Goal: Task Accomplishment & Management: Manage account settings

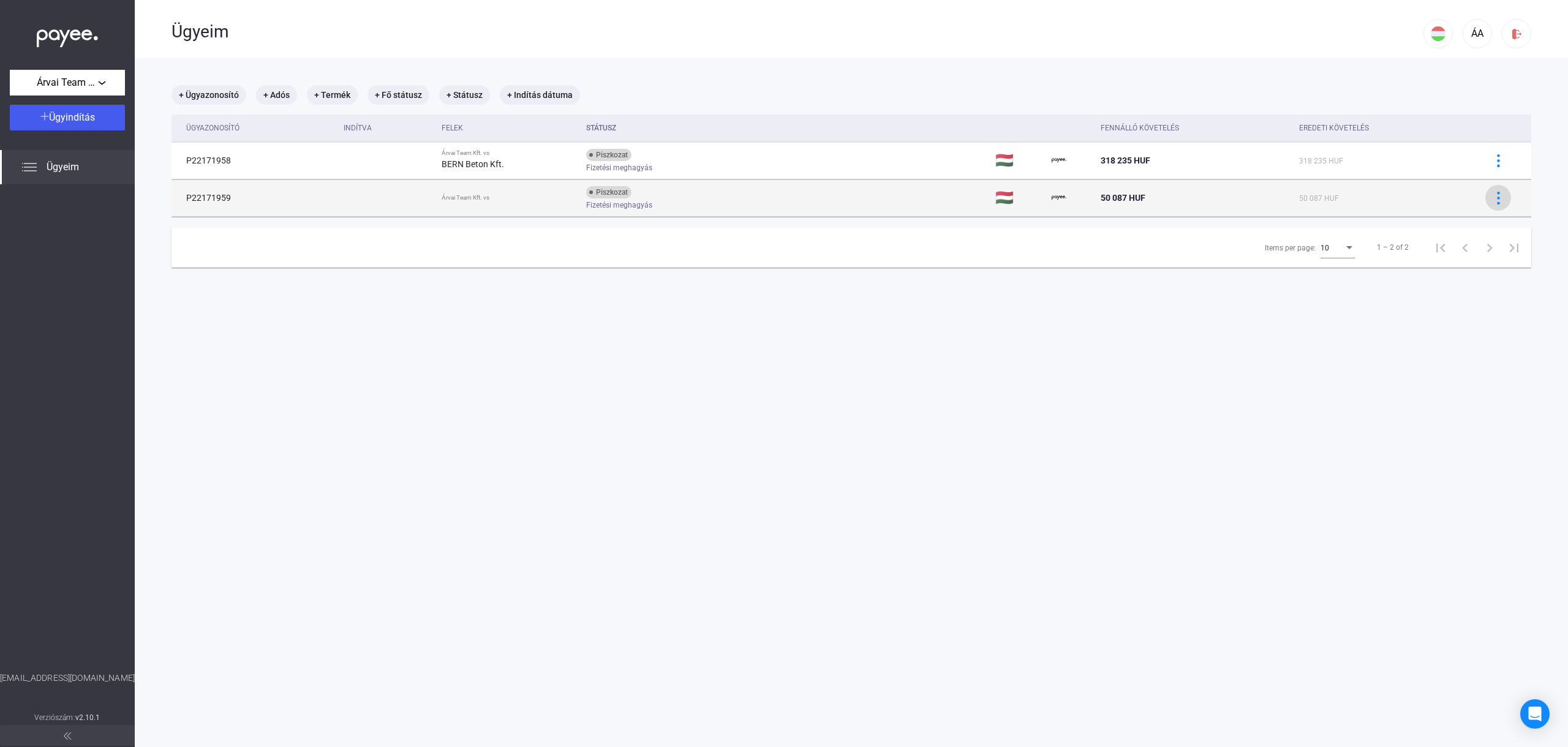
click at [1500, 199] on img at bounding box center [1499, 198] width 13 height 13
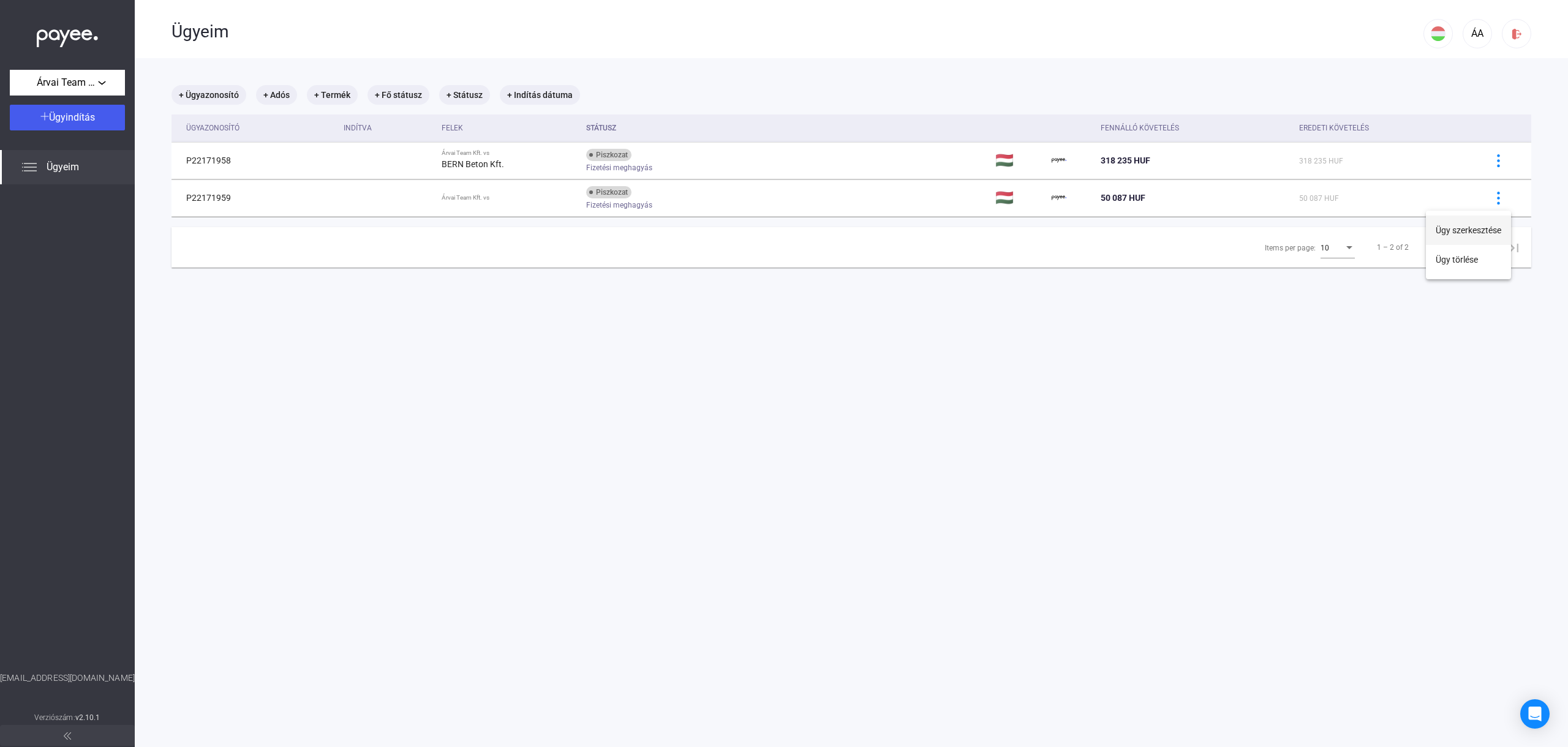
click at [1479, 225] on button "Ügy szerkesztése" at bounding box center [1468, 230] width 85 height 30
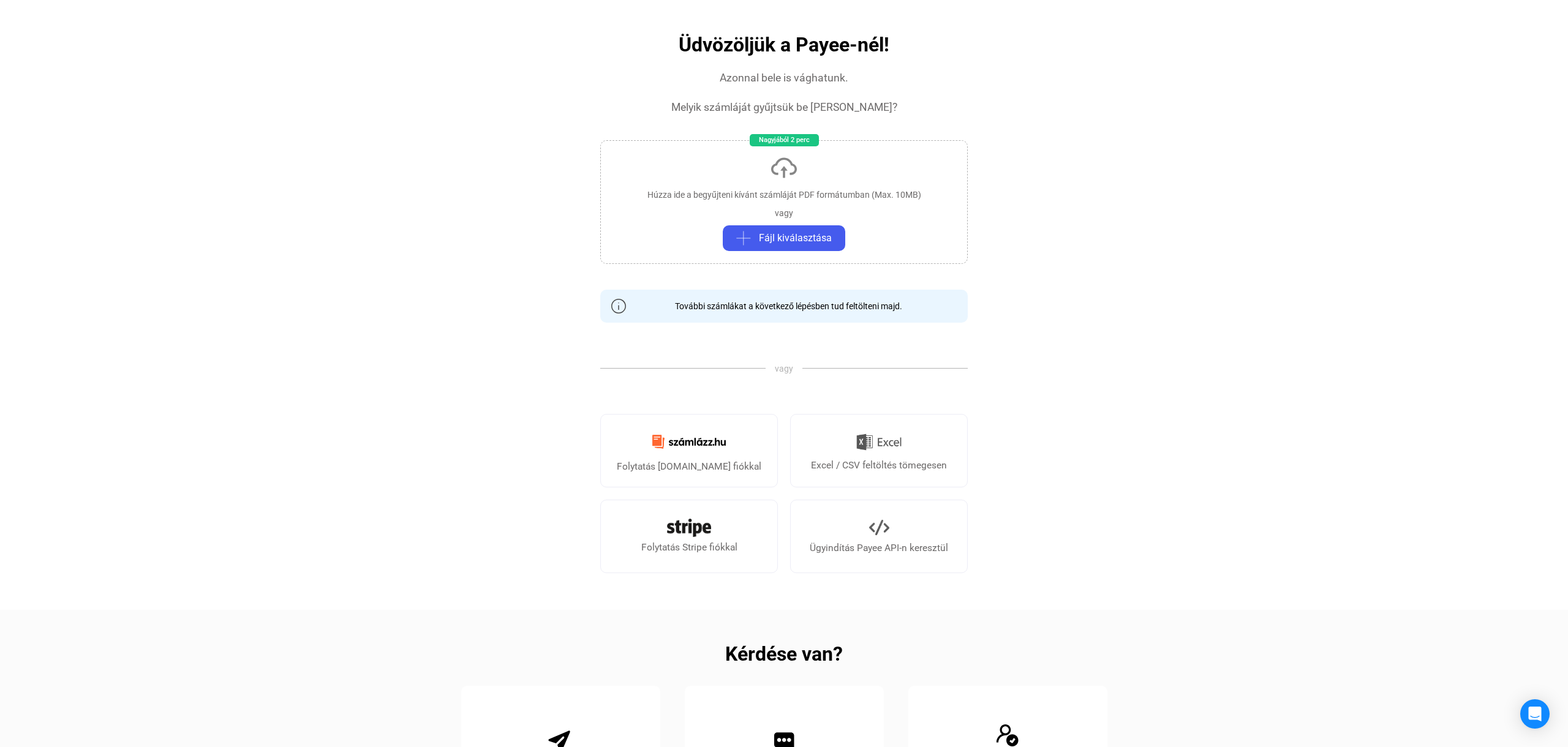
scroll to position [69, 0]
